Goal: Task Accomplishment & Management: Manage account settings

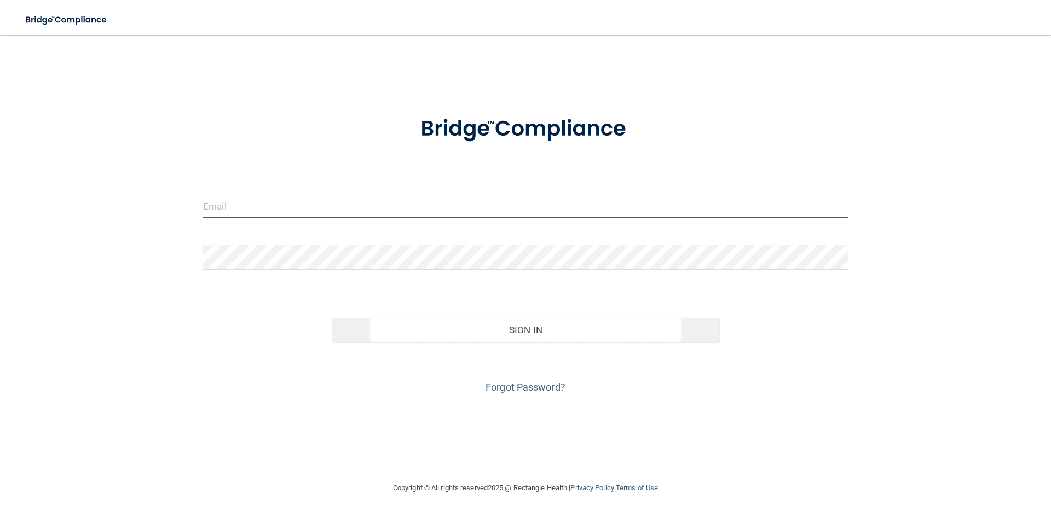
type input "[EMAIL_ADDRESS][DOMAIN_NAME]"
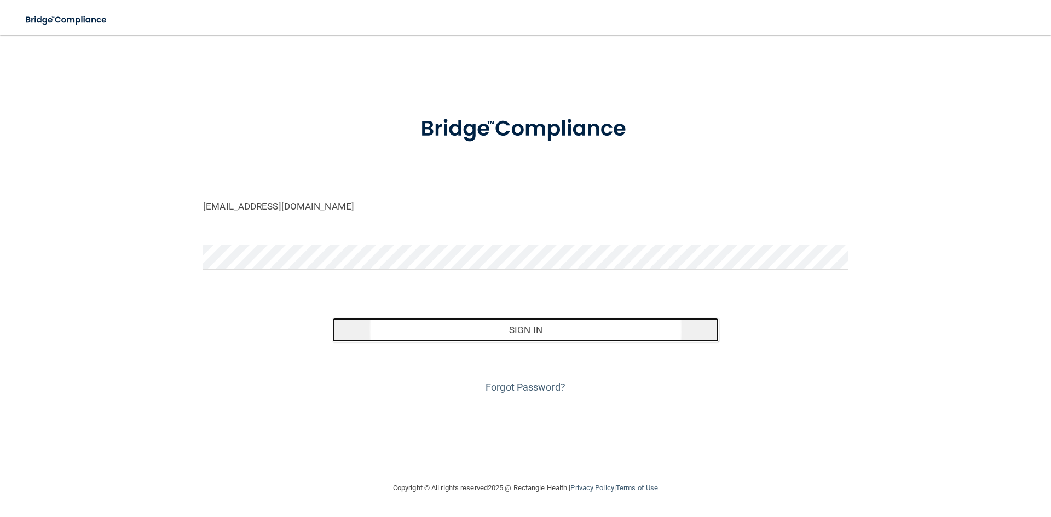
click at [534, 339] on button "Sign In" at bounding box center [525, 330] width 387 height 24
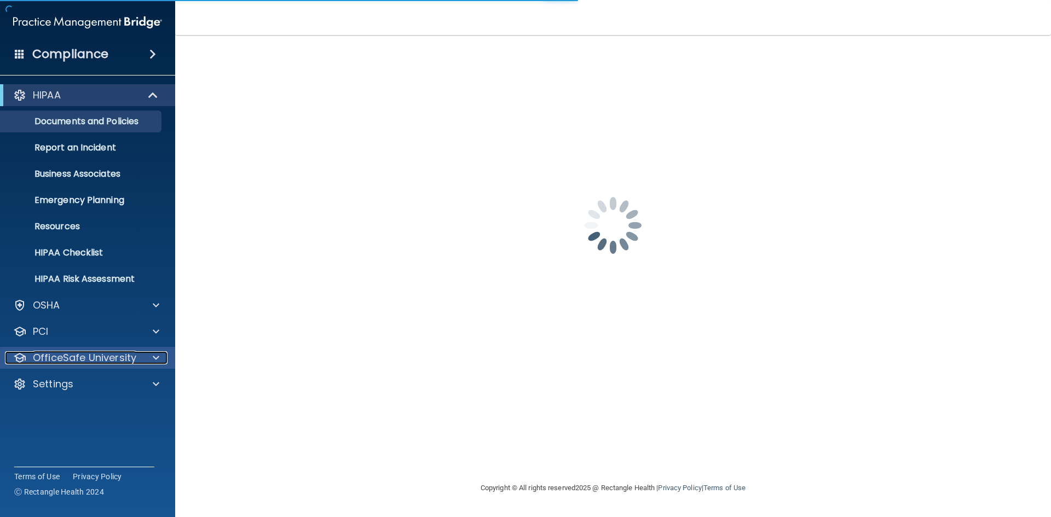
click at [63, 359] on p "OfficeSafe University" at bounding box center [84, 358] width 103 height 13
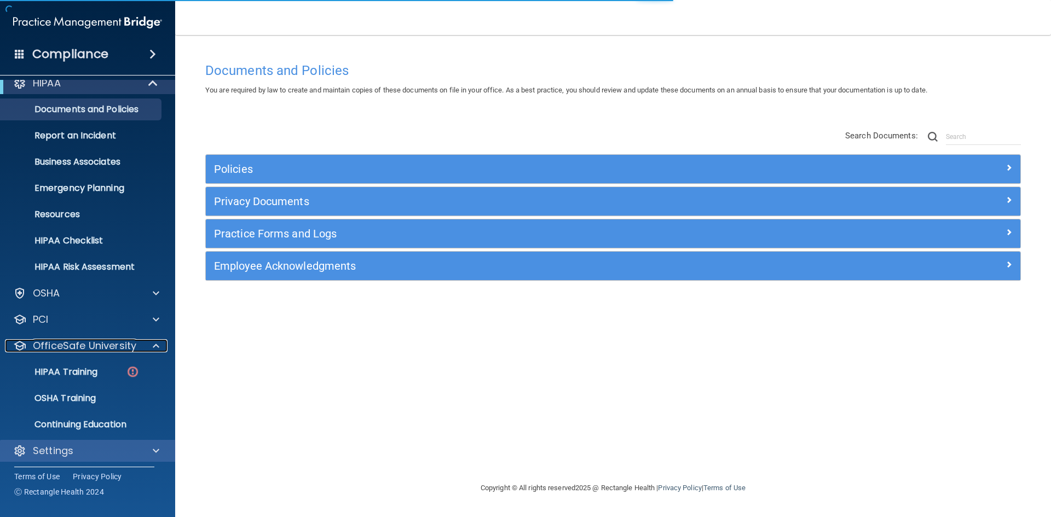
scroll to position [16, 0]
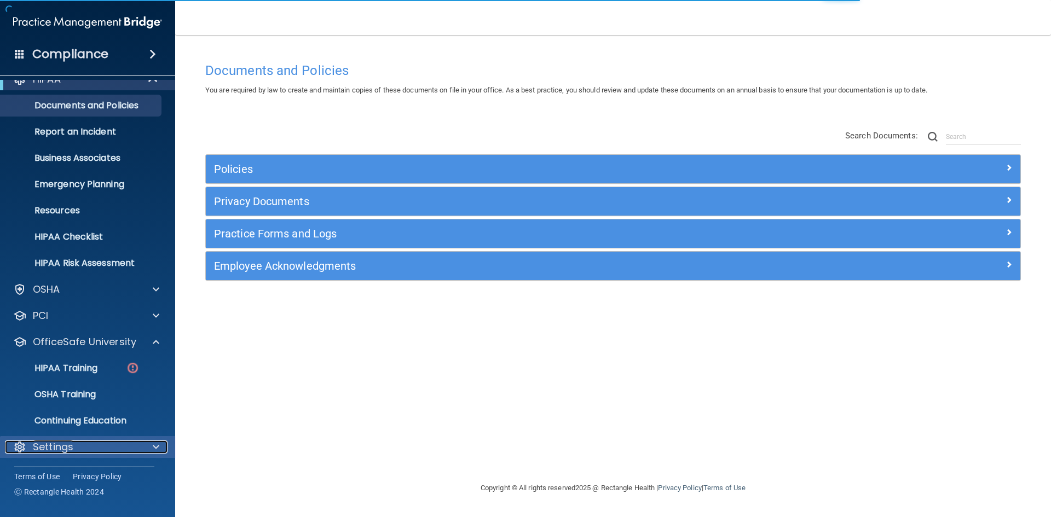
click at [76, 445] on div "Settings" at bounding box center [73, 447] width 136 height 13
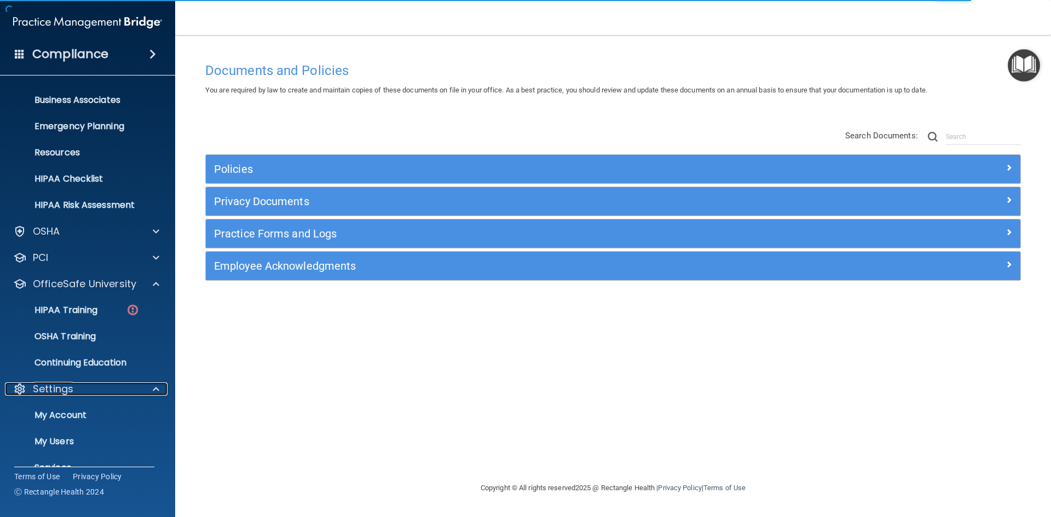
scroll to position [121, 0]
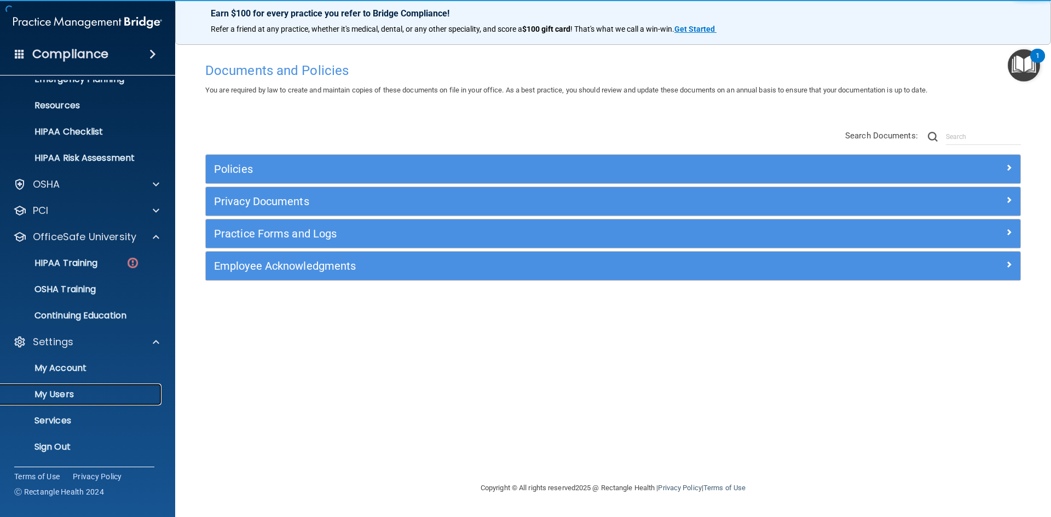
click at [99, 400] on p "My Users" at bounding box center [81, 394] width 149 height 11
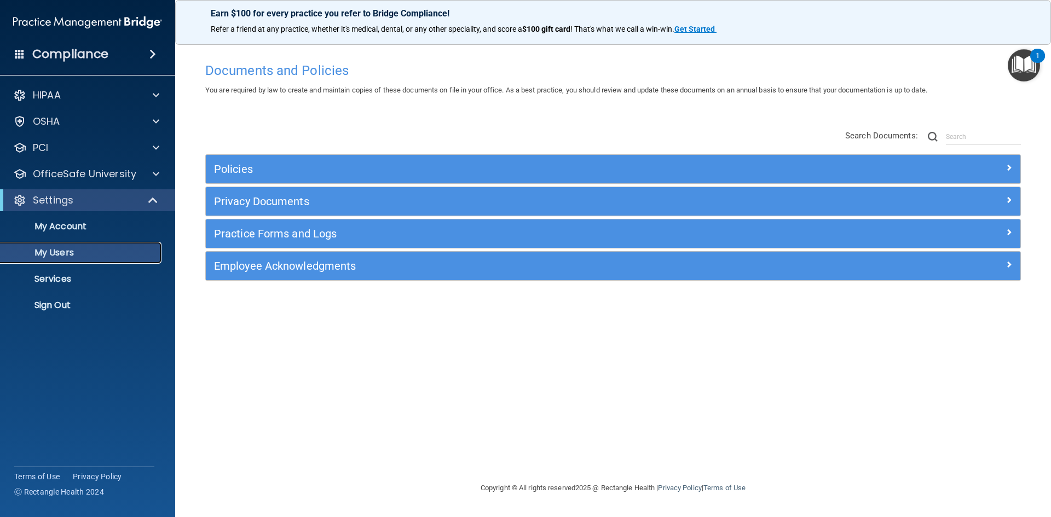
click at [124, 258] on link "My Users" at bounding box center [75, 253] width 172 height 22
click at [105, 254] on p "My Users" at bounding box center [81, 253] width 149 height 11
select select "20"
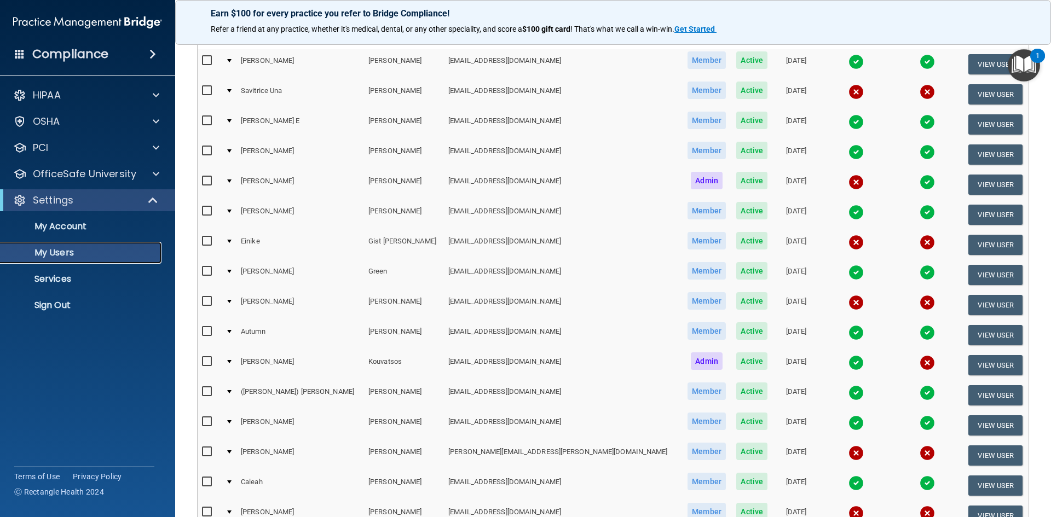
scroll to position [55, 0]
